Goal: Book appointment/travel/reservation

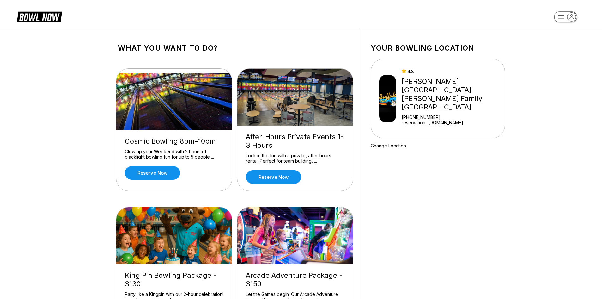
click at [561, 13] on rect "button" at bounding box center [565, 16] width 23 height 11
click at [565, 54] on div "Center Sign In" at bounding box center [566, 49] width 44 height 11
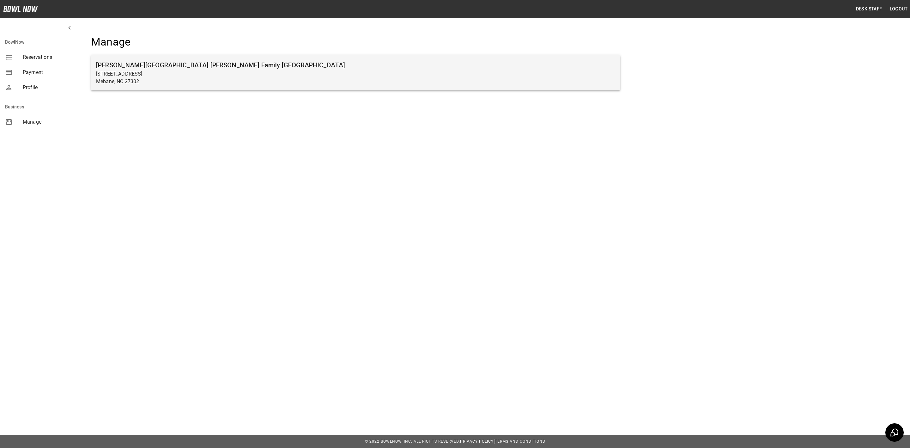
click at [290, 82] on p "Mebane, NC 27302" at bounding box center [355, 82] width 519 height 8
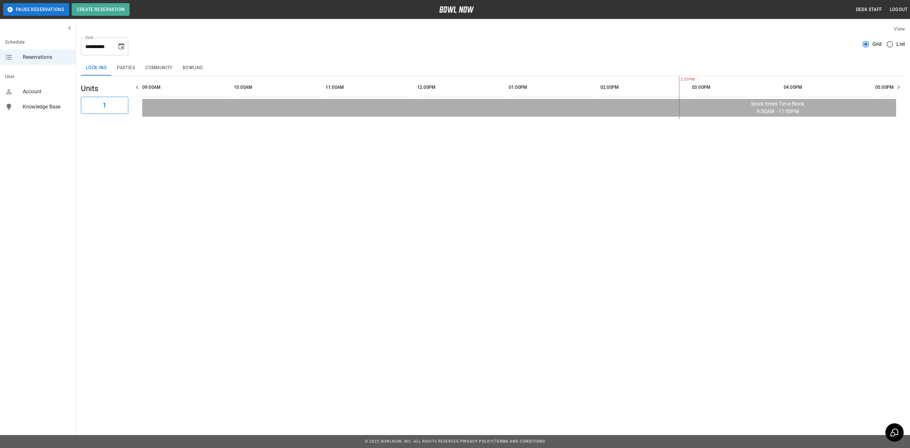
scroll to position [0, 458]
click at [120, 52] on button "Choose date, selected date is Aug 31, 2025" at bounding box center [121, 46] width 13 height 13
click at [140, 68] on icon "Next month" at bounding box center [138, 66] width 8 height 8
click at [133, 92] on button "6" at bounding box center [134, 91] width 11 height 11
click at [127, 65] on button "Parties" at bounding box center [126, 67] width 28 height 15
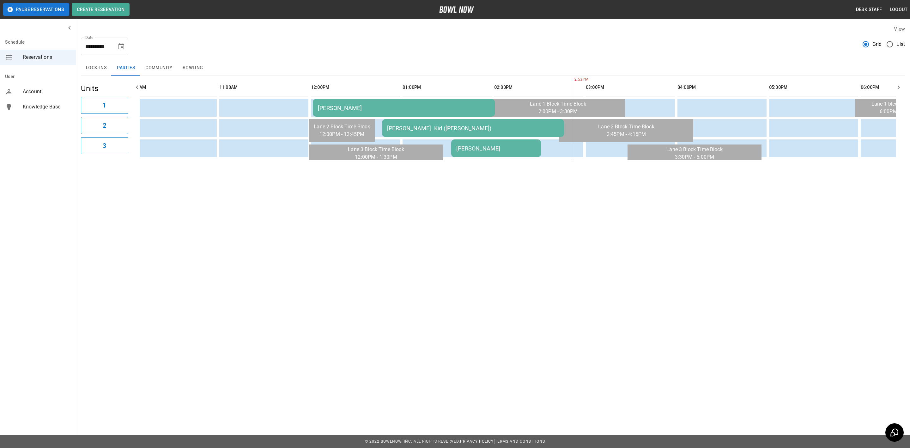
scroll to position [0, 95]
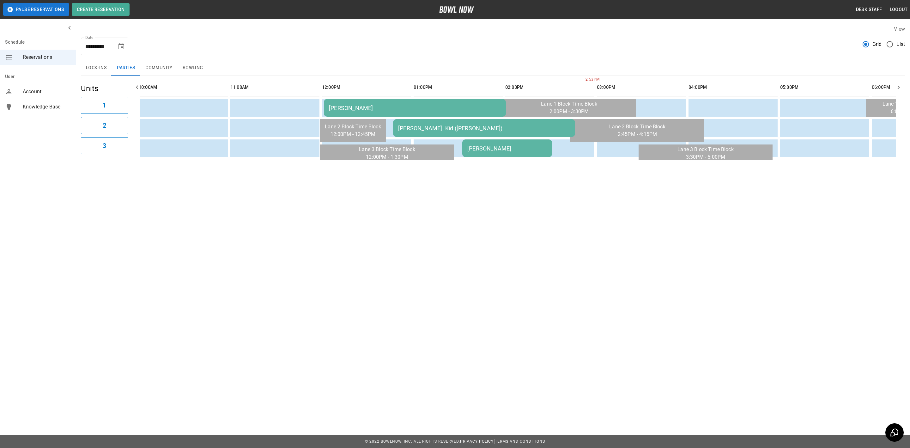
click at [312, 165] on div "**********" at bounding box center [493, 92] width 834 height 144
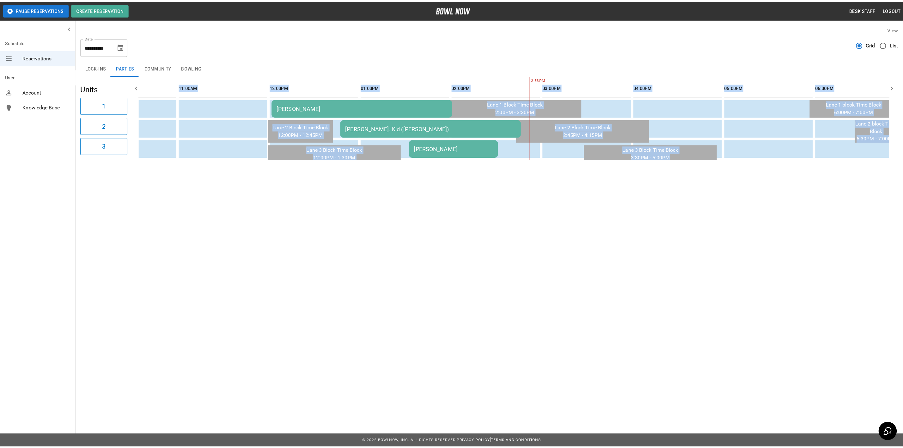
scroll to position [0, 263]
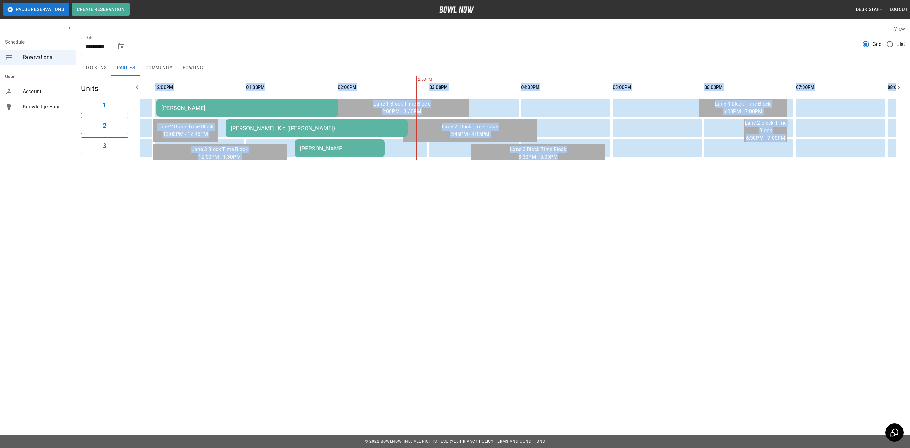
click at [391, 179] on div "**********" at bounding box center [455, 99] width 910 height 199
click at [513, 176] on div "**********" at bounding box center [455, 99] width 910 height 199
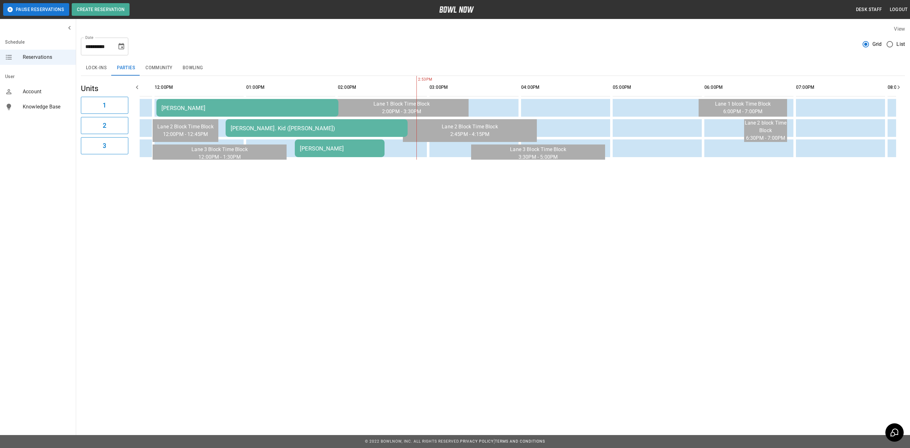
click at [159, 69] on button "Community" at bounding box center [158, 67] width 37 height 15
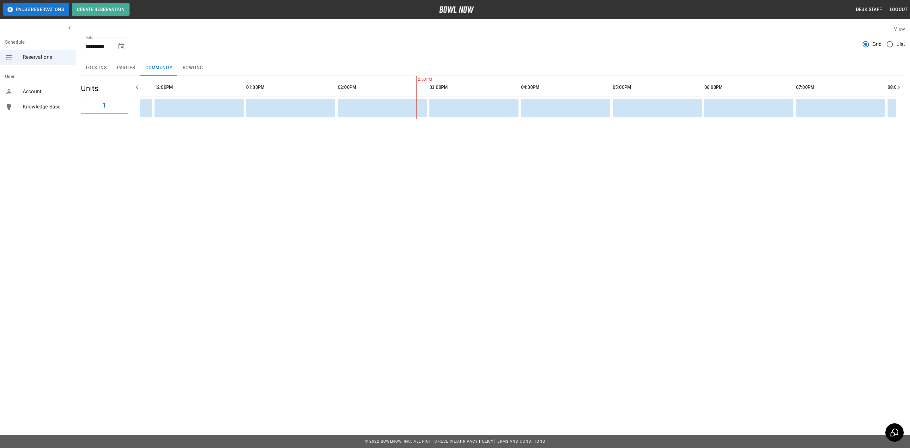
click at [204, 70] on button "Bowling" at bounding box center [193, 67] width 31 height 15
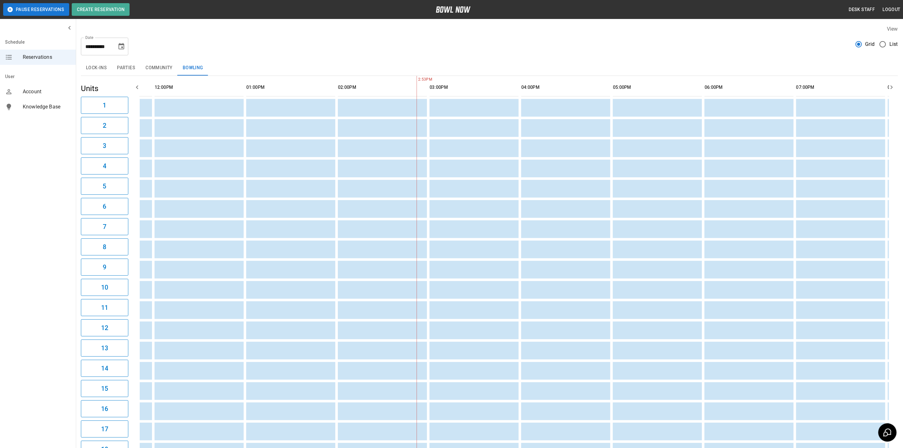
click at [125, 48] on button "Choose date, selected date is Sep 6, 2025" at bounding box center [121, 46] width 13 height 13
click at [57, 105] on button "7" at bounding box center [58, 104] width 11 height 11
type input "**********"
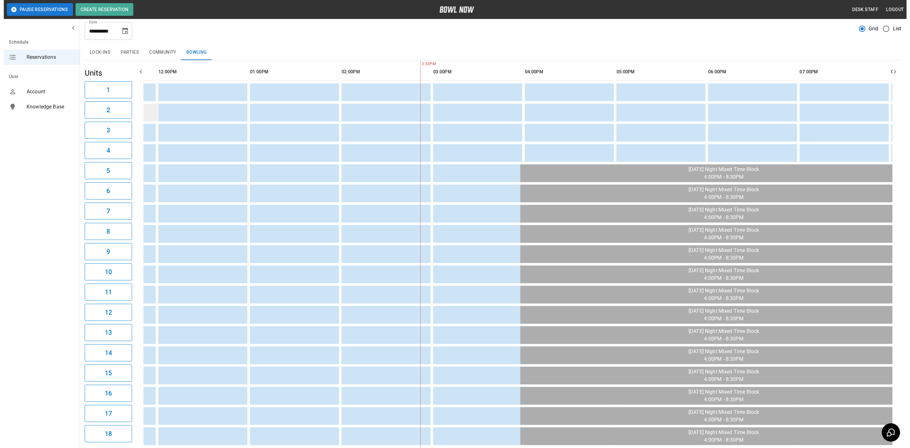
scroll to position [0, 0]
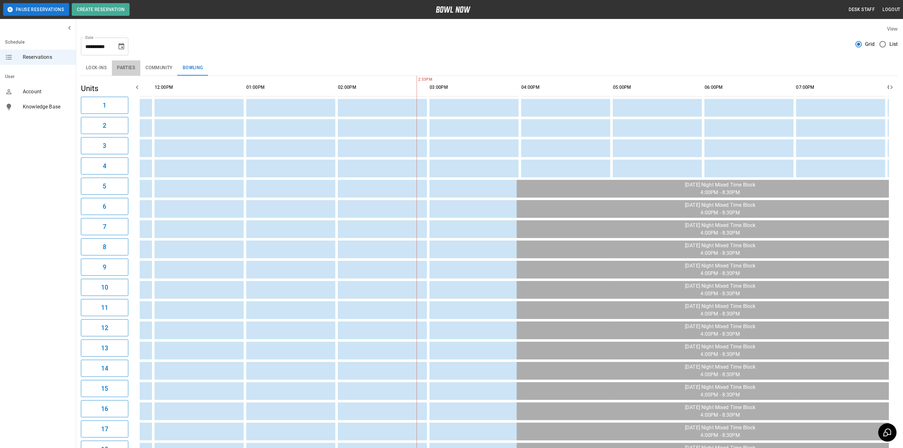
click at [116, 63] on button "Parties" at bounding box center [126, 67] width 28 height 15
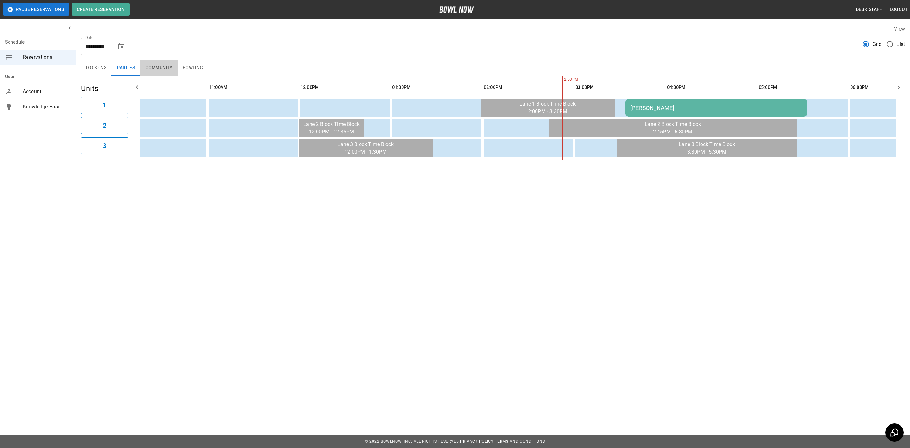
click at [158, 69] on button "Community" at bounding box center [158, 67] width 37 height 15
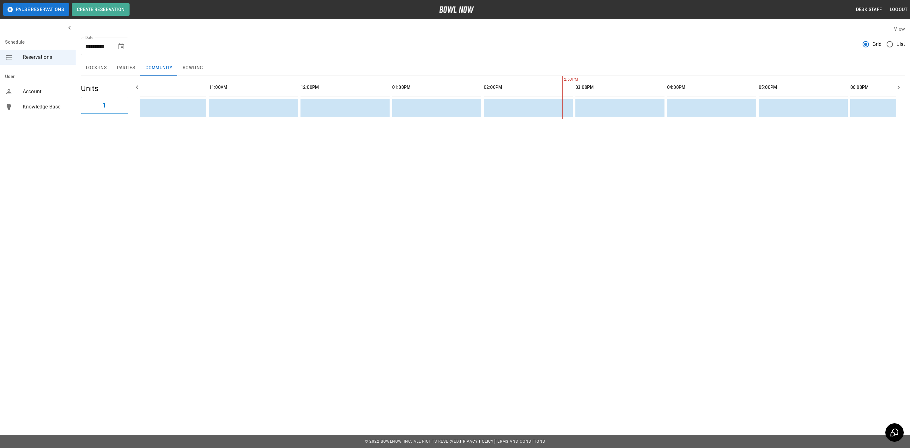
click at [94, 68] on button "Lock-ins" at bounding box center [96, 67] width 31 height 15
